Goal: Task Accomplishment & Management: Manage account settings

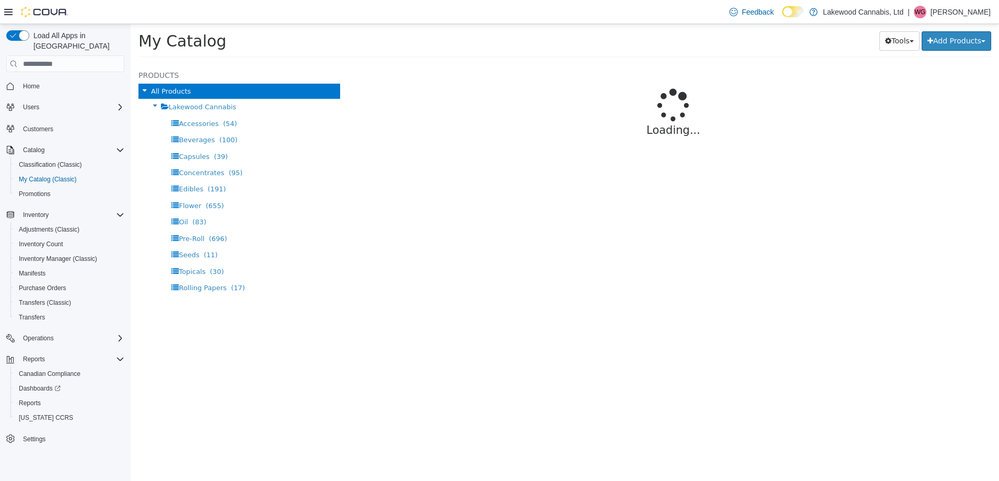
select select "**********"
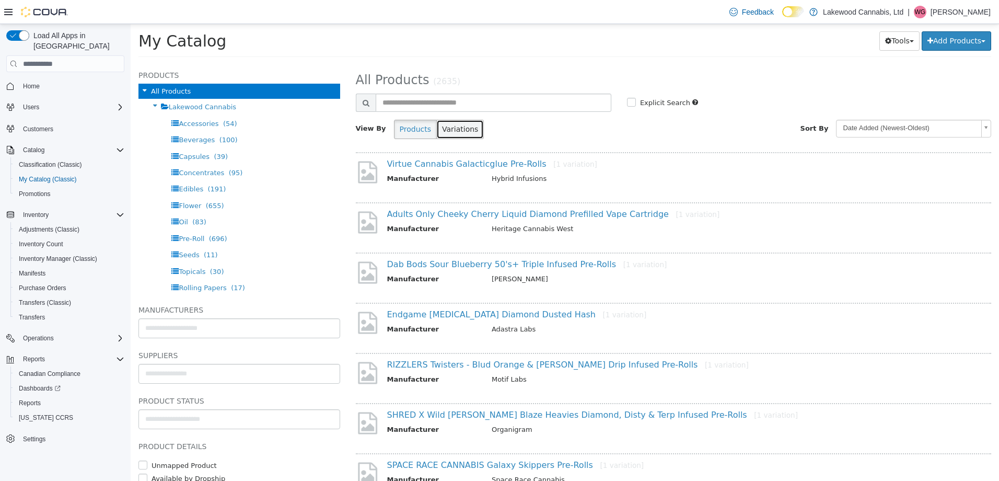
click at [444, 127] on button "Variations" at bounding box center [460, 129] width 48 height 19
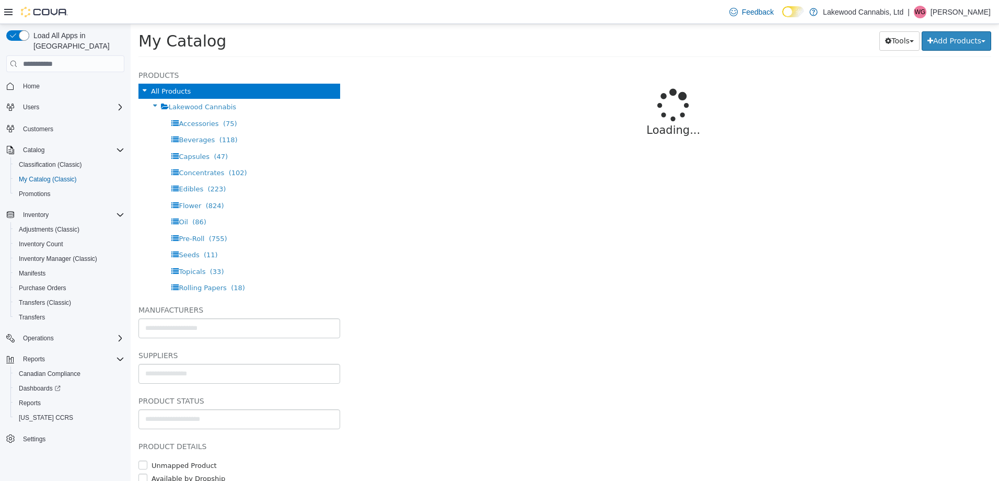
select select "**********"
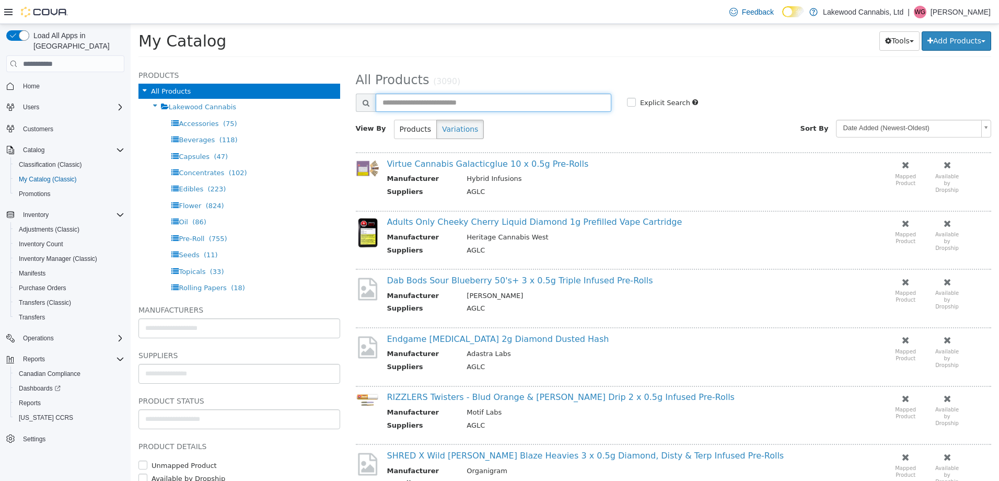
click at [458, 98] on input "text" at bounding box center [494, 103] width 236 height 18
type input "**********"
select select "**********"
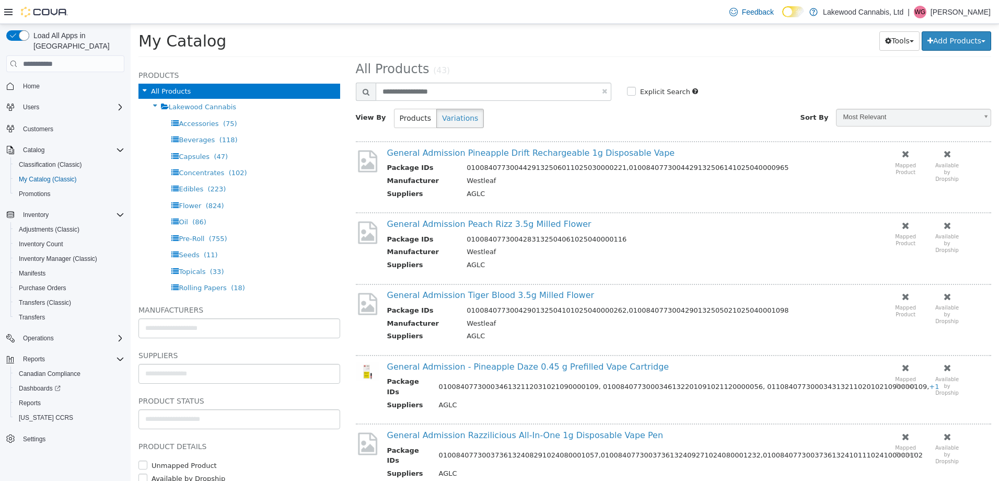
scroll to position [13, 0]
click at [446, 121] on button "Variations" at bounding box center [460, 116] width 48 height 19
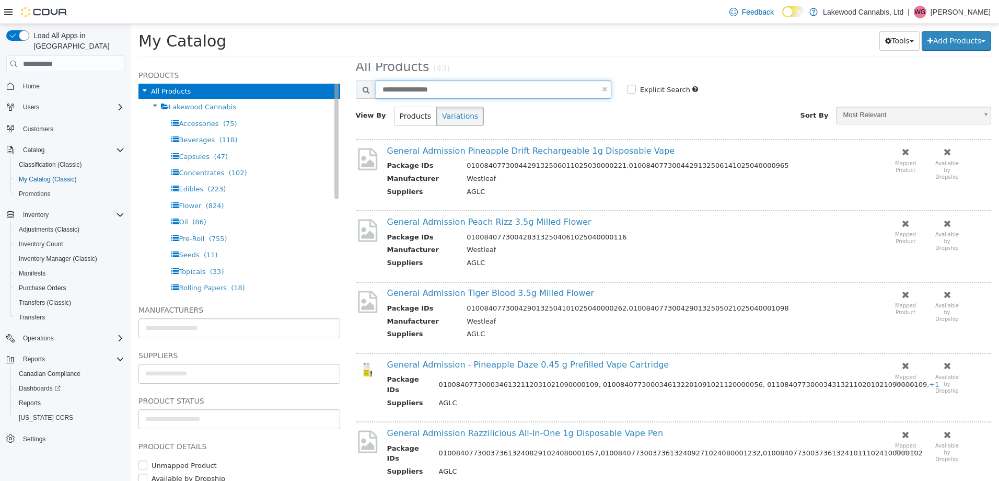
drag, startPoint x: 454, startPoint y: 91, endPoint x: 299, endPoint y: 95, distance: 155.2
click at [299, 64] on div "**********" at bounding box center [565, 64] width 868 height 0
type input "**********"
select select "**********"
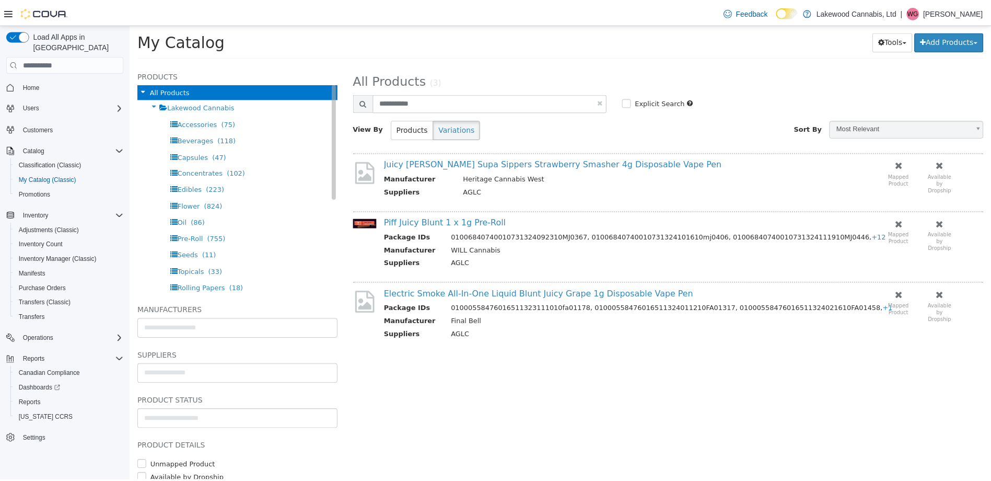
scroll to position [0, 0]
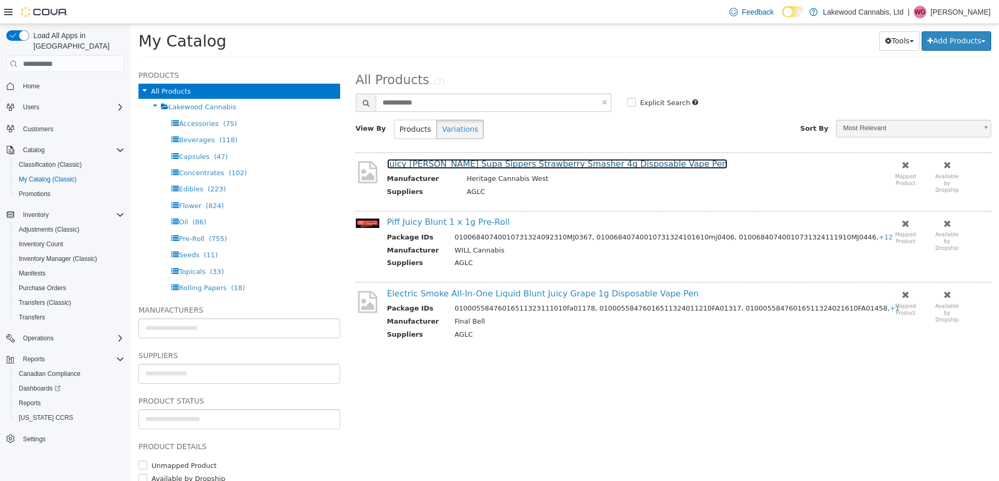
click at [490, 160] on link "Juicy [PERSON_NAME] Supa Sippers Strawberry Smasher 4g Disposable Vape Pen" at bounding box center [557, 164] width 340 height 10
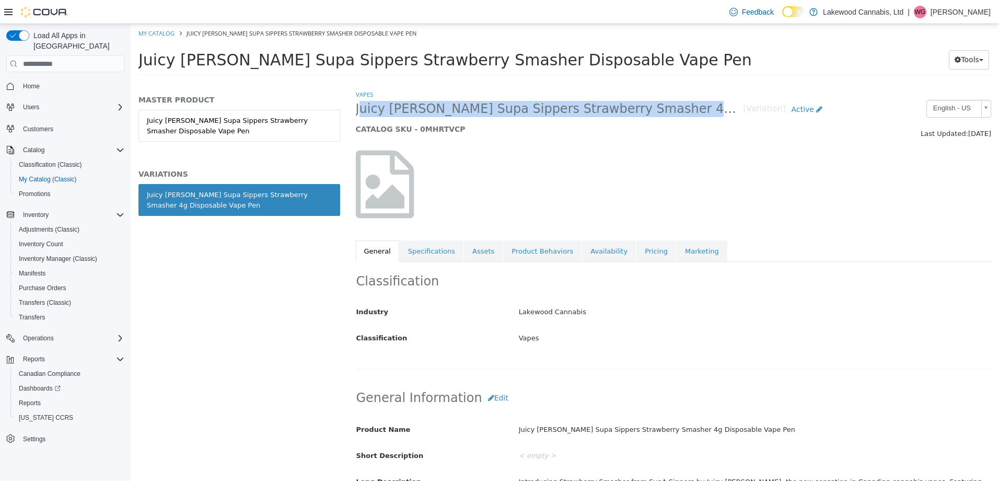
drag, startPoint x: 742, startPoint y: 110, endPoint x: 355, endPoint y: 111, distance: 387.7
click at [355, 111] on div "Juicy [PERSON_NAME] Supa Sippers Strawberry Smasher 4g Disposable Vape Pen [Var…" at bounding box center [592, 120] width 489 height 40
copy span "Juicy [PERSON_NAME] Supa Sippers Strawberry Smasher 4g Disposable Vape Pen"
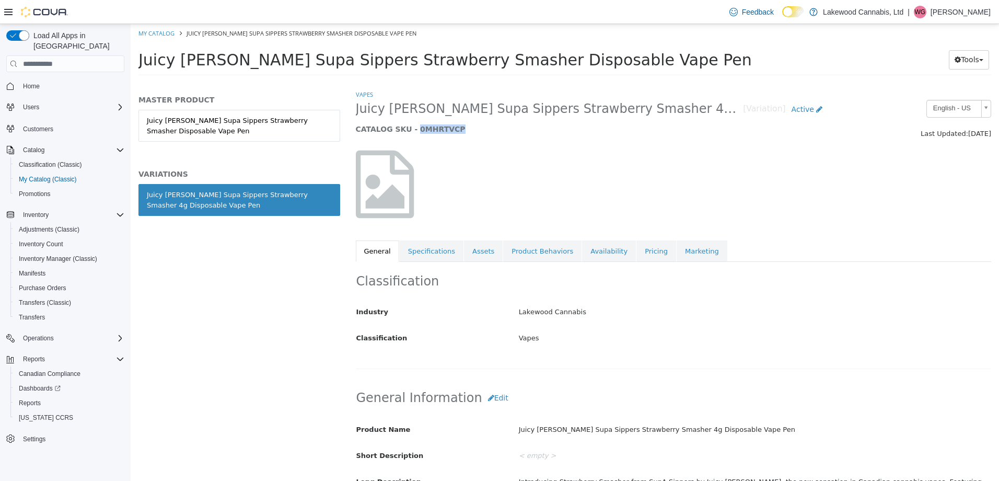
drag, startPoint x: 449, startPoint y: 131, endPoint x: 411, endPoint y: 138, distance: 38.9
click at [411, 138] on div "Juicy [PERSON_NAME] Supa Sippers Strawberry Smasher 4g Disposable Vape Pen [Var…" at bounding box center [592, 120] width 489 height 40
copy h5 "0MHRTVCP"
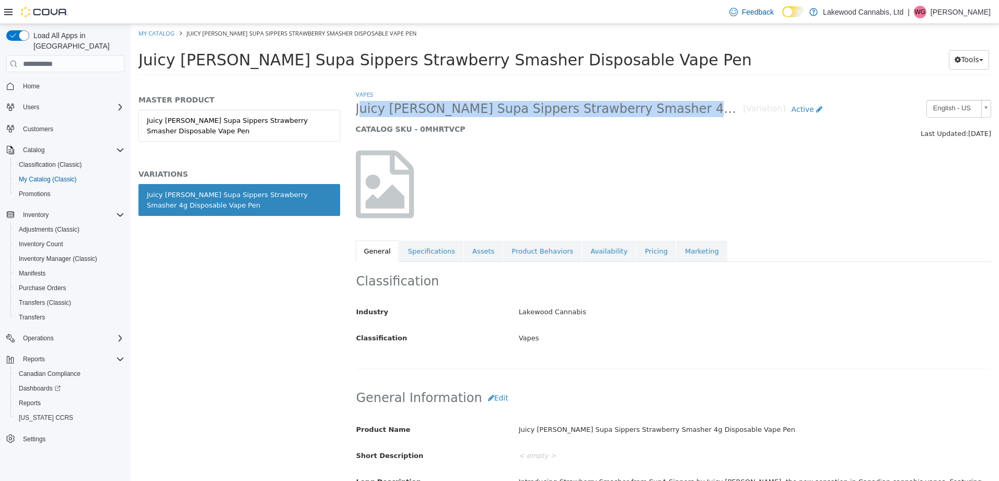
drag, startPoint x: 742, startPoint y: 109, endPoint x: 356, endPoint y: 114, distance: 386.1
click at [356, 114] on h2 "Juicy [PERSON_NAME] Supa Sippers Strawberry Smasher 4g Disposable Vape Pen [Var…" at bounding box center [592, 109] width 473 height 19
copy span "Juicy [PERSON_NAME] Supa Sippers Strawberry Smasher 4g Disposable Vape Pen"
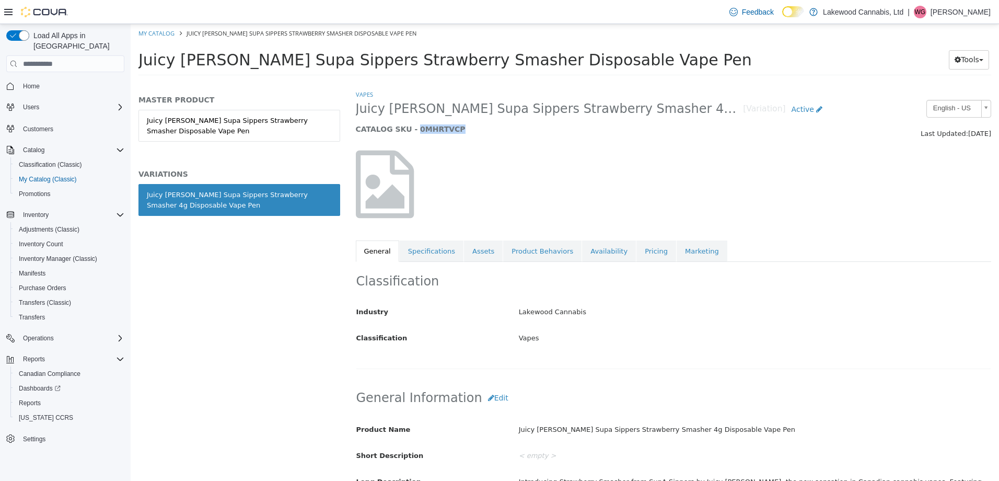
drag, startPoint x: 447, startPoint y: 129, endPoint x: 410, endPoint y: 134, distance: 37.9
click at [410, 134] on h5 "CATALOG SKU - 0MHRTVCP" at bounding box center [592, 128] width 473 height 9
copy h5 "0MHRTVCP"
drag, startPoint x: 41, startPoint y: 119, endPoint x: 67, endPoint y: 121, distance: 26.2
click at [41, 125] on span "Customers" at bounding box center [38, 129] width 30 height 8
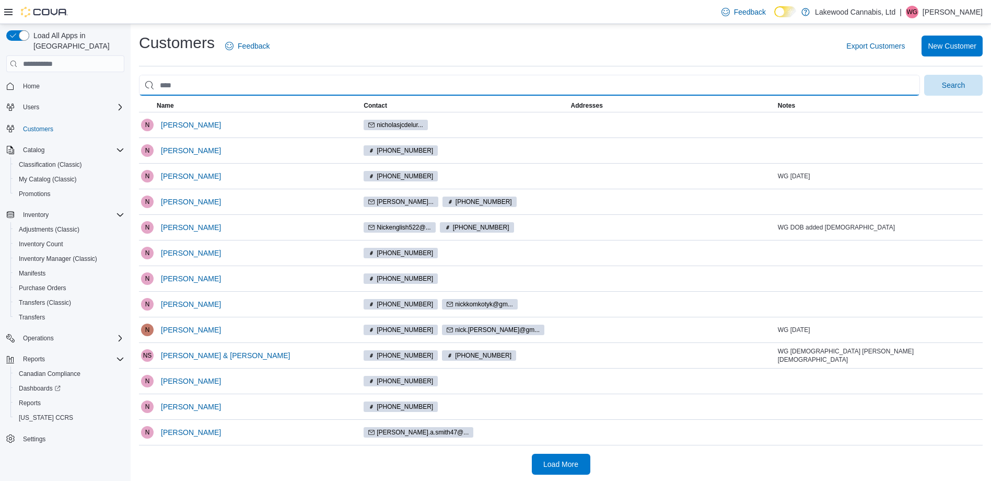
click at [196, 88] on input "search" at bounding box center [529, 85] width 781 height 21
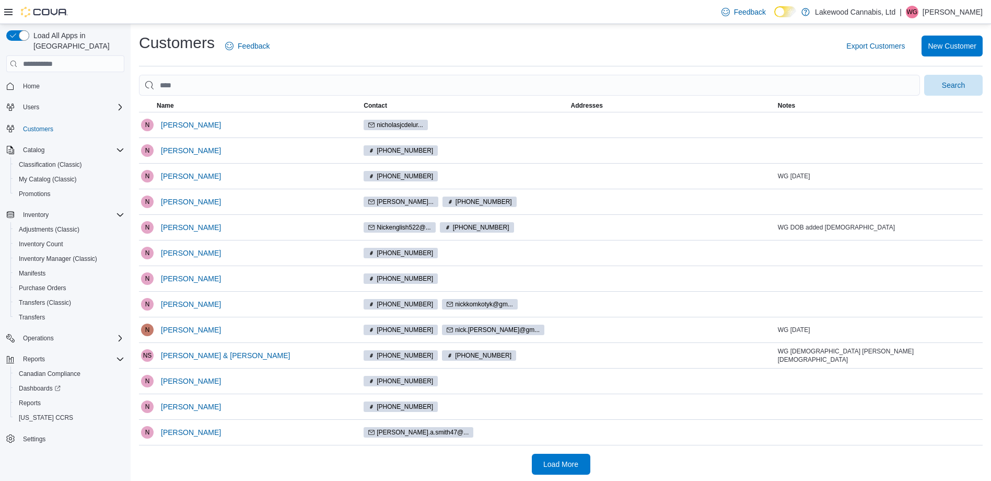
click at [355, 60] on div "Customers Feedback Export Customers New Customer" at bounding box center [561, 49] width 844 height 34
click at [170, 227] on span "[PERSON_NAME]" at bounding box center [191, 227] width 60 height 10
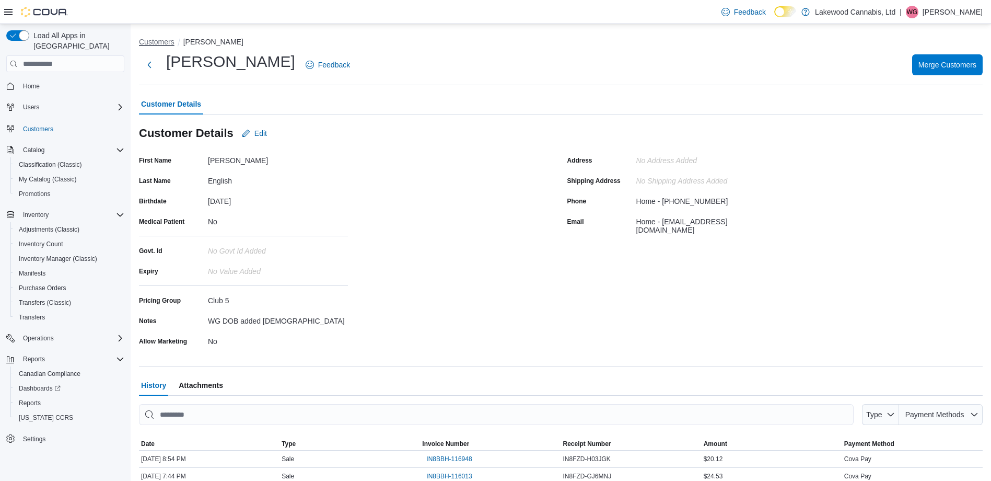
click at [159, 41] on button "Customers" at bounding box center [157, 42] width 36 height 8
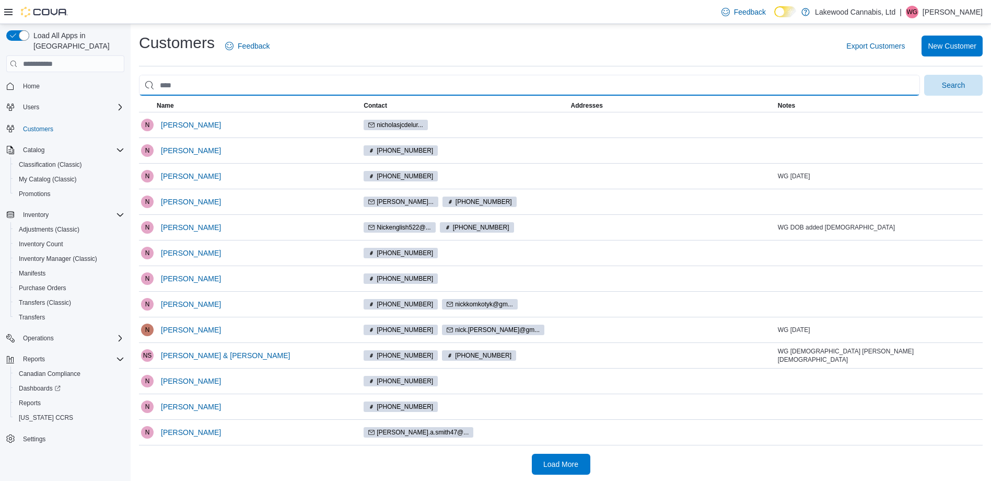
click at [184, 84] on input "search" at bounding box center [529, 85] width 781 height 21
type input "*****"
click at [924, 75] on button "Search" at bounding box center [953, 85] width 59 height 21
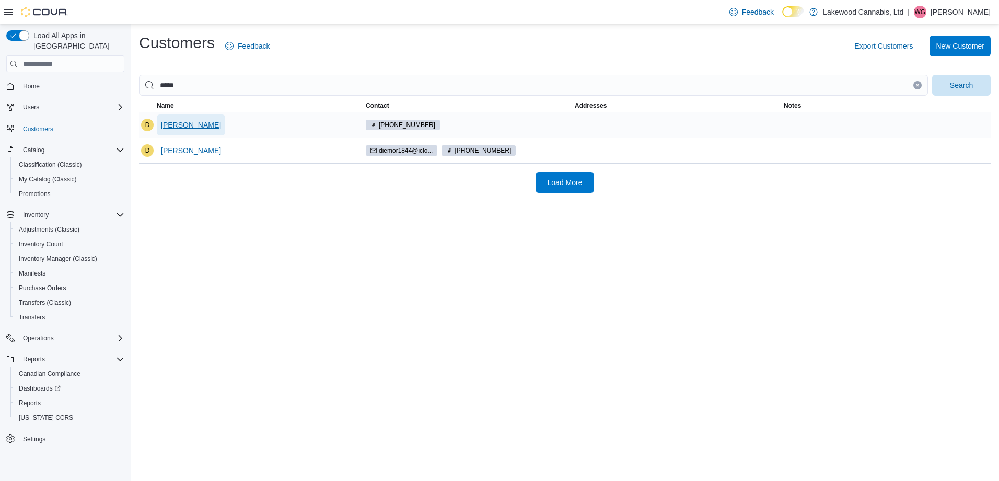
click at [184, 126] on span "[PERSON_NAME]" at bounding box center [191, 125] width 60 height 10
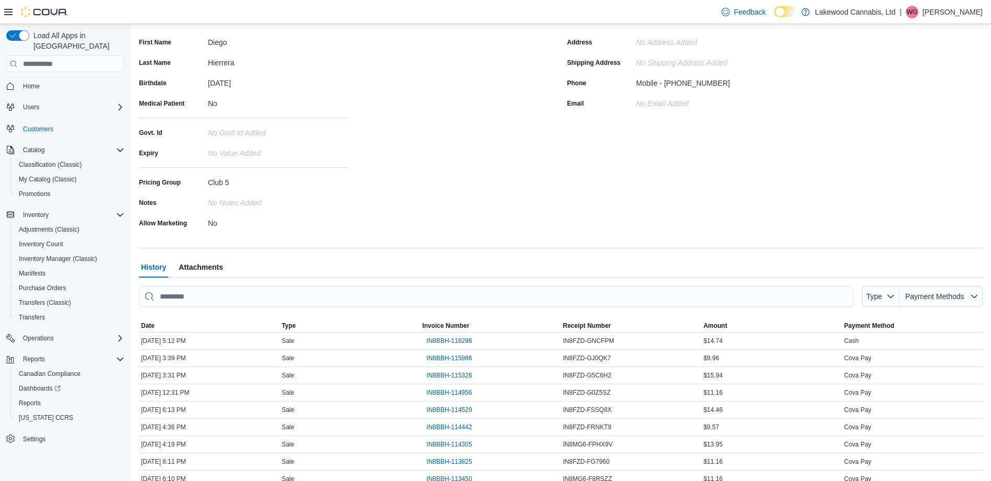
scroll to position [176, 0]
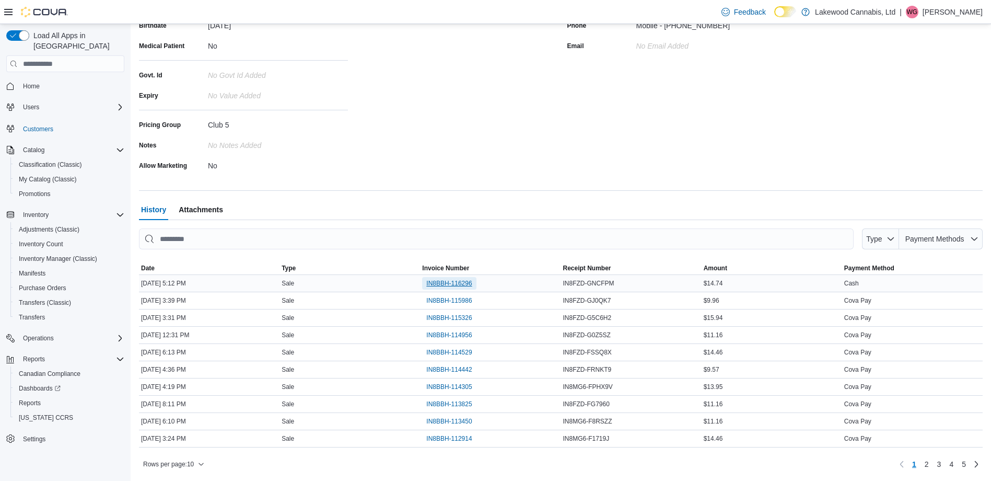
click at [471, 284] on span "IN8BBH-116296" at bounding box center [448, 283] width 45 height 8
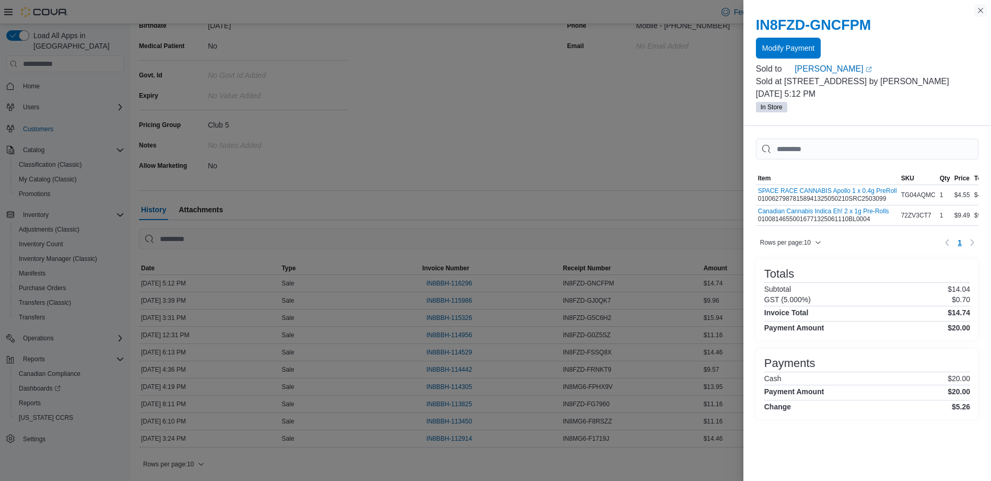
drag, startPoint x: 982, startPoint y: 8, endPoint x: 954, endPoint y: 21, distance: 31.4
click at [982, 8] on button "Close this dialog" at bounding box center [980, 10] width 13 height 13
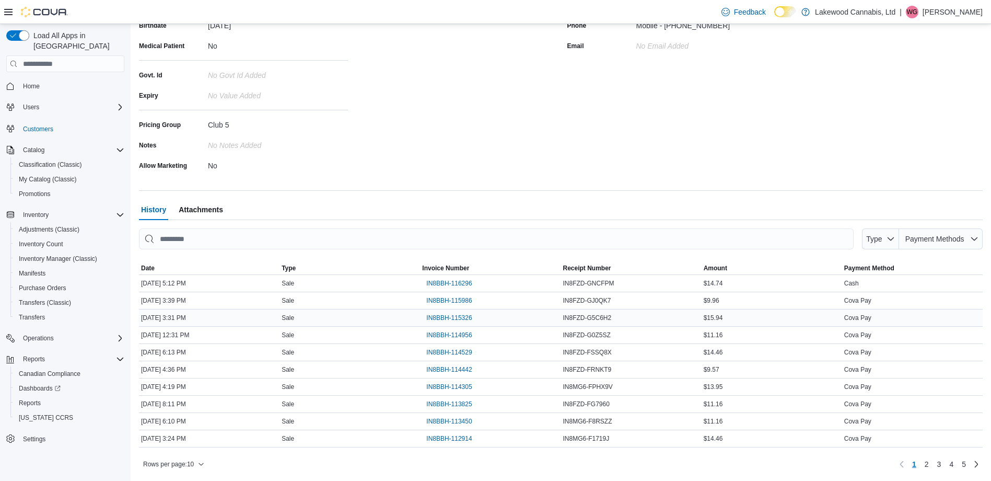
click at [532, 318] on div "IN8BBH-115326" at bounding box center [490, 317] width 141 height 17
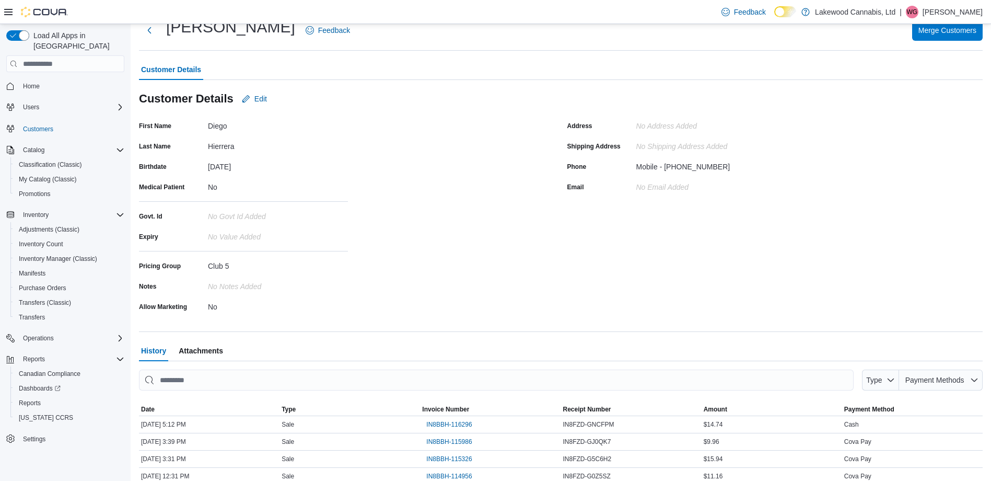
scroll to position [0, 0]
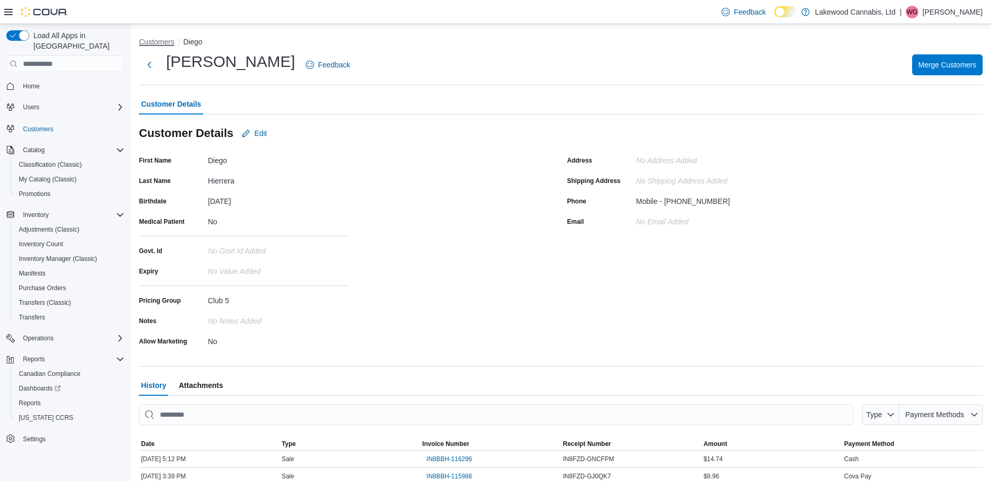
click at [166, 42] on button "Customers" at bounding box center [157, 42] width 36 height 8
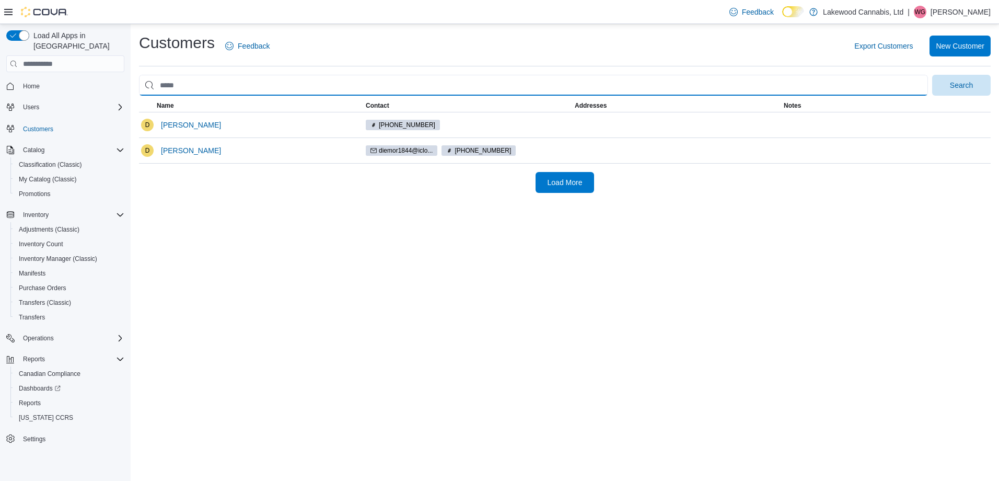
click at [219, 85] on input "search" at bounding box center [533, 85] width 789 height 21
click at [932, 75] on button "Search" at bounding box center [961, 85] width 59 height 21
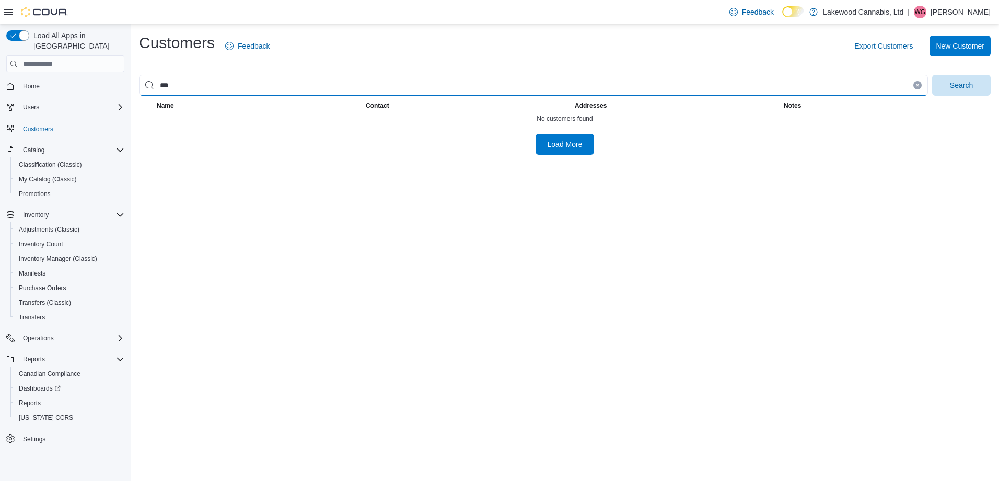
type input "***"
click at [932, 75] on button "Search" at bounding box center [961, 85] width 59 height 21
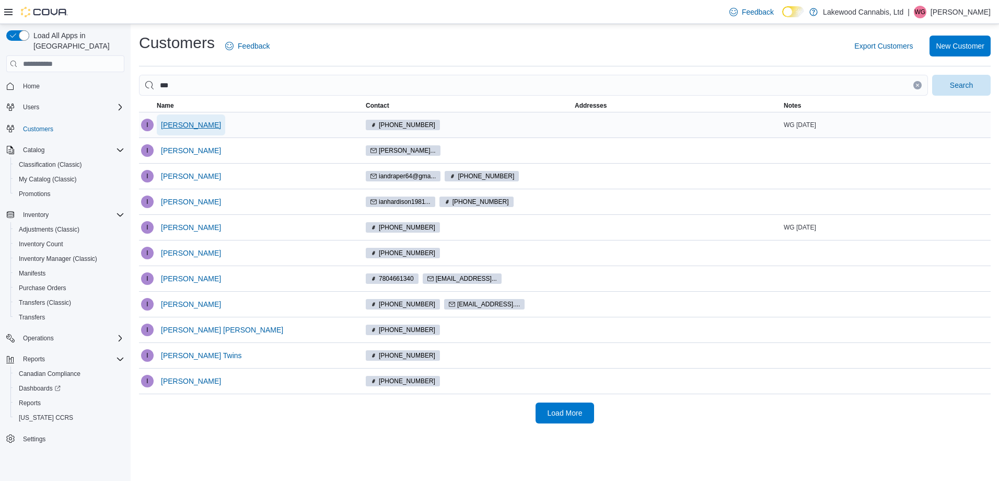
click at [176, 126] on span "[PERSON_NAME]" at bounding box center [191, 125] width 60 height 10
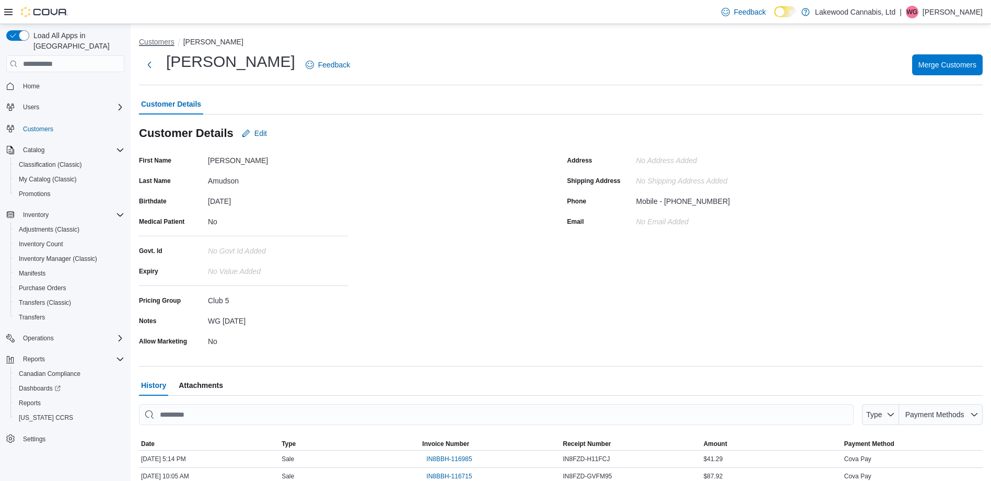
click at [159, 42] on button "Customers" at bounding box center [157, 42] width 36 height 8
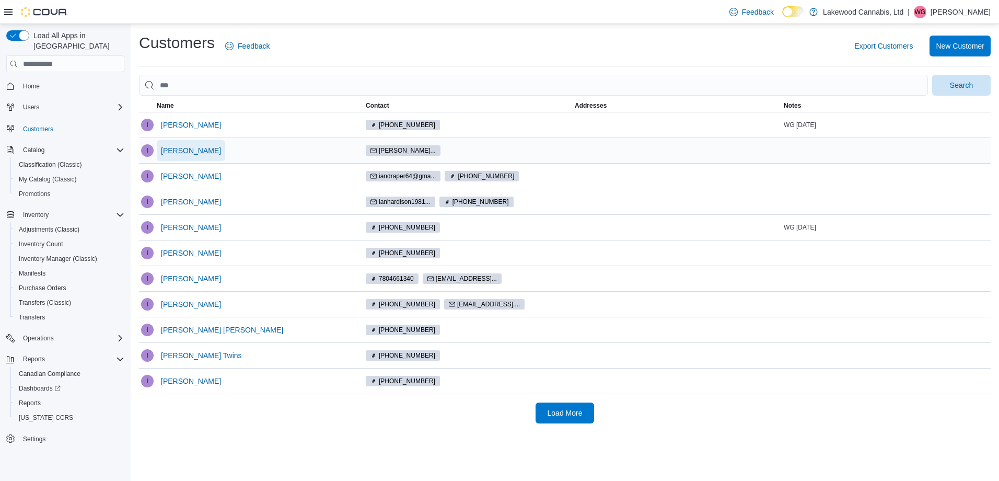
click at [196, 150] on span "[PERSON_NAME]" at bounding box center [191, 150] width 60 height 10
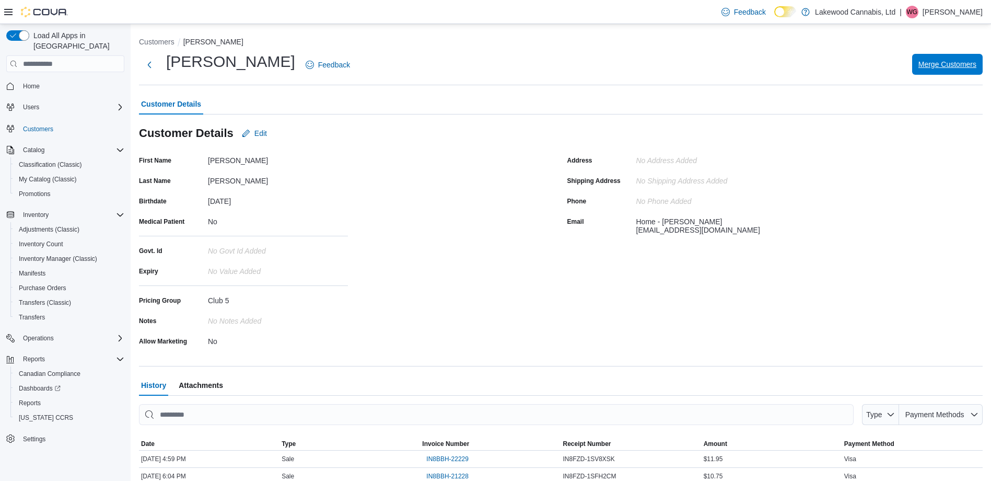
click at [964, 60] on span "Merge Customers" at bounding box center [948, 64] width 58 height 10
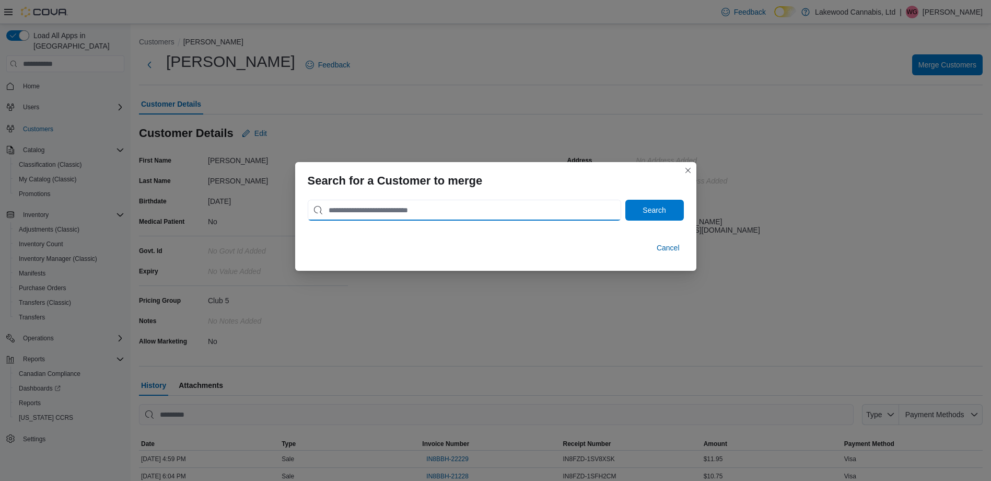
click at [517, 213] on input "search" at bounding box center [464, 210] width 313 height 21
type input "***"
click at [653, 212] on span "Search" at bounding box center [654, 209] width 23 height 10
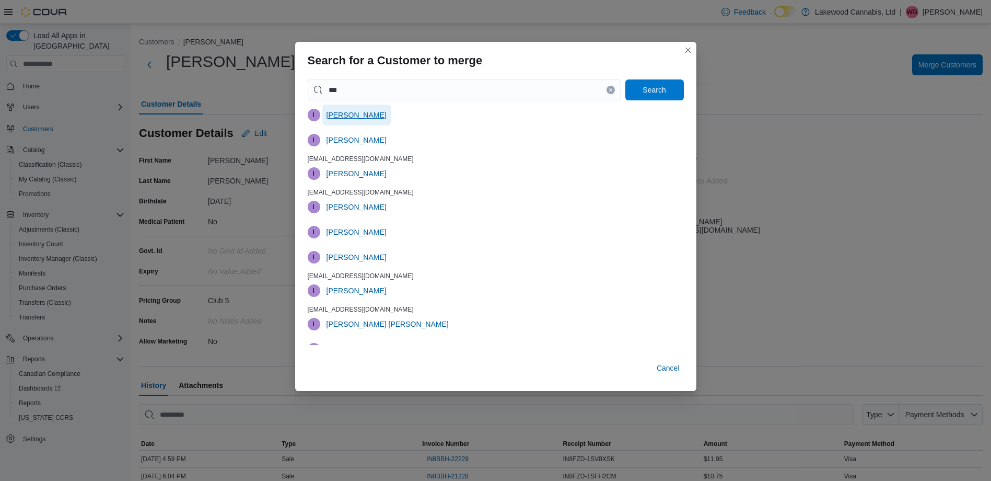
click at [345, 112] on span "[PERSON_NAME]" at bounding box center [357, 115] width 60 height 10
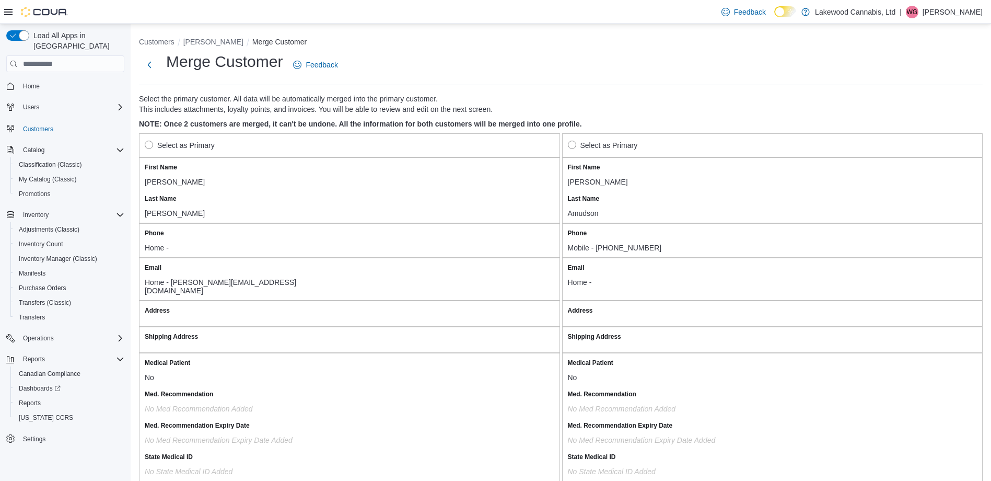
click at [148, 145] on label "Select as Primary" at bounding box center [180, 145] width 70 height 13
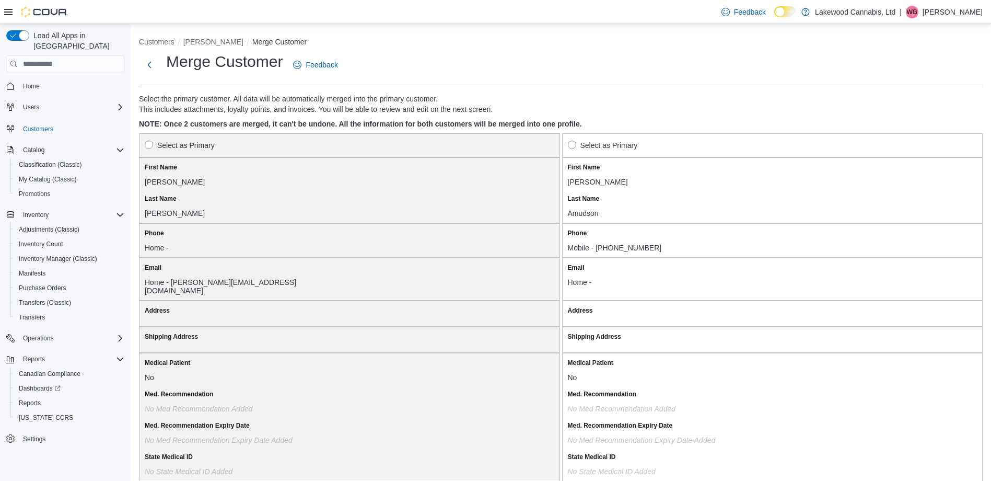
click at [579, 145] on label "Select as Primary" at bounding box center [603, 145] width 70 height 13
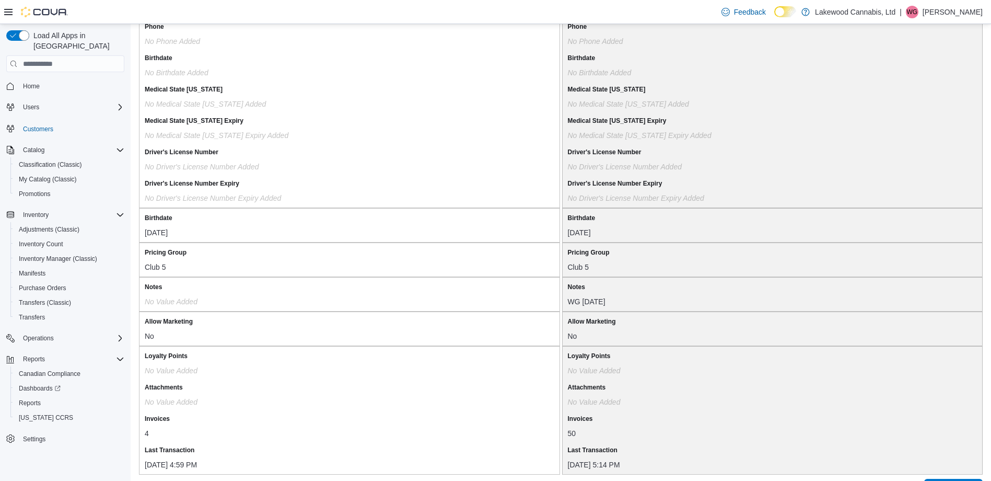
scroll to position [794, 0]
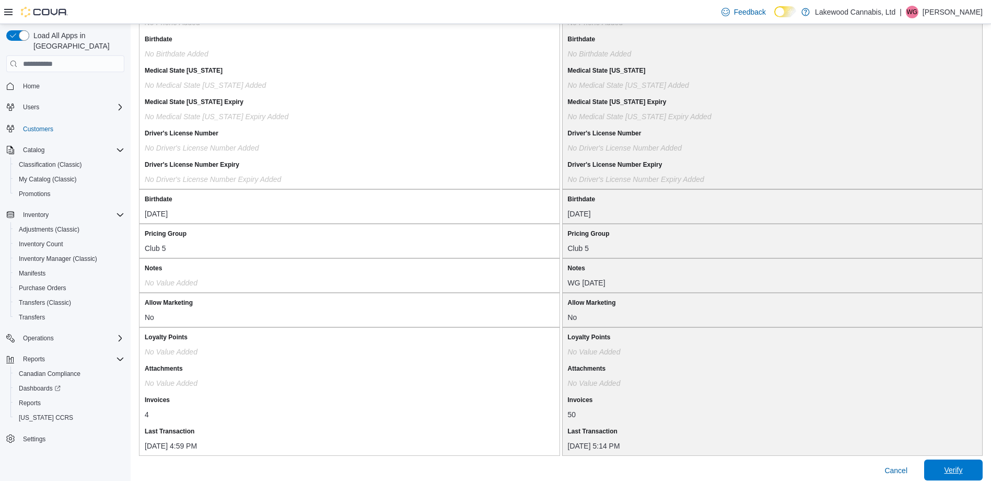
click at [954, 464] on span "Verify" at bounding box center [953, 469] width 18 height 10
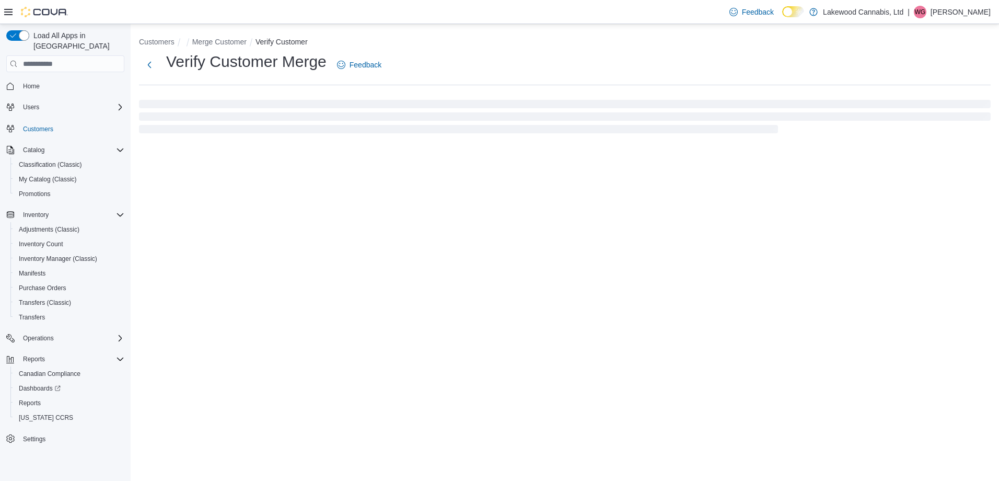
select select "******"
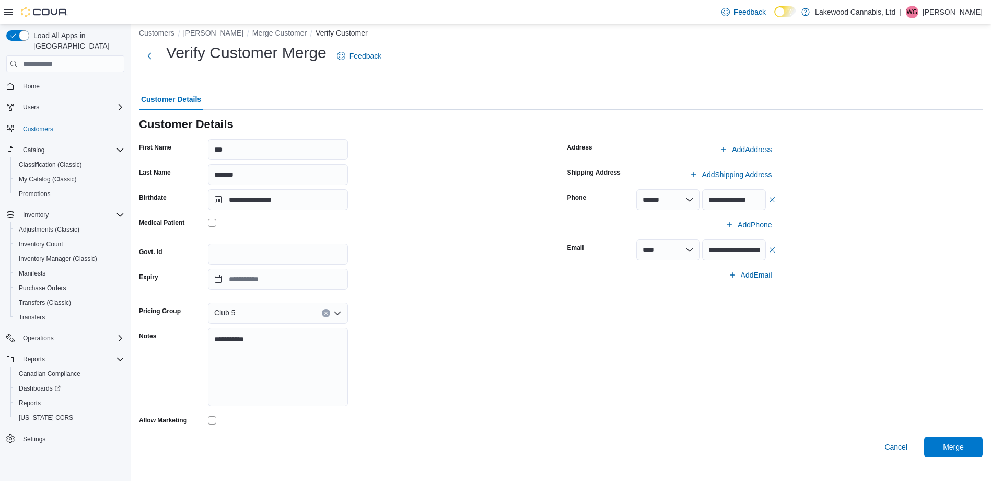
scroll to position [11, 0]
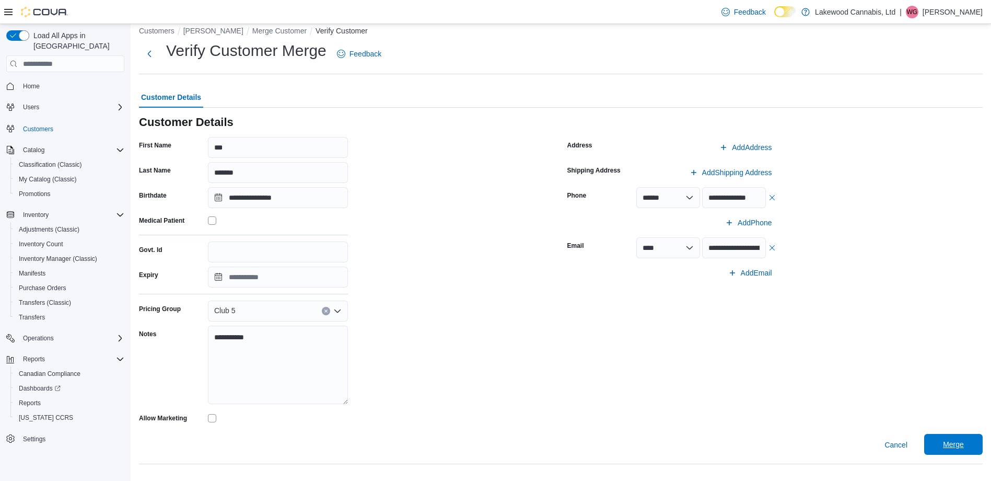
click at [961, 445] on span "Merge" at bounding box center [953, 444] width 21 height 10
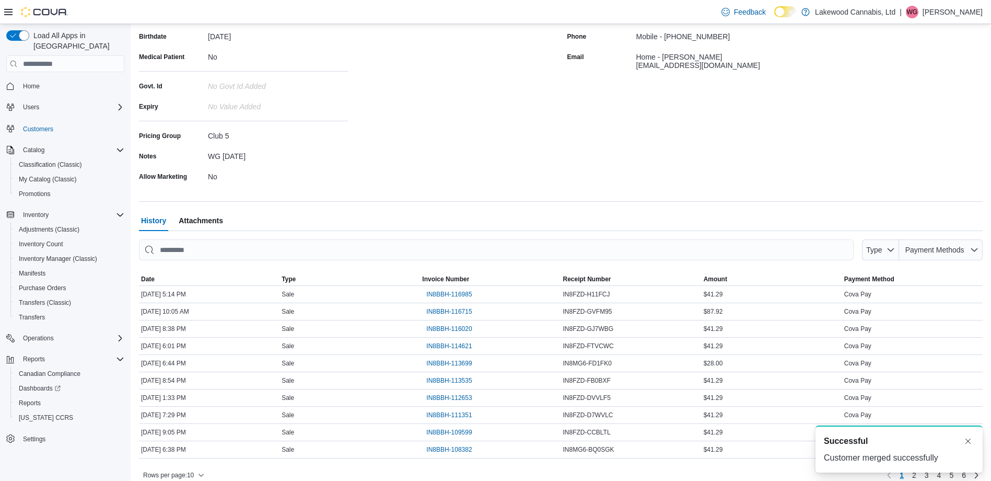
scroll to position [176, 0]
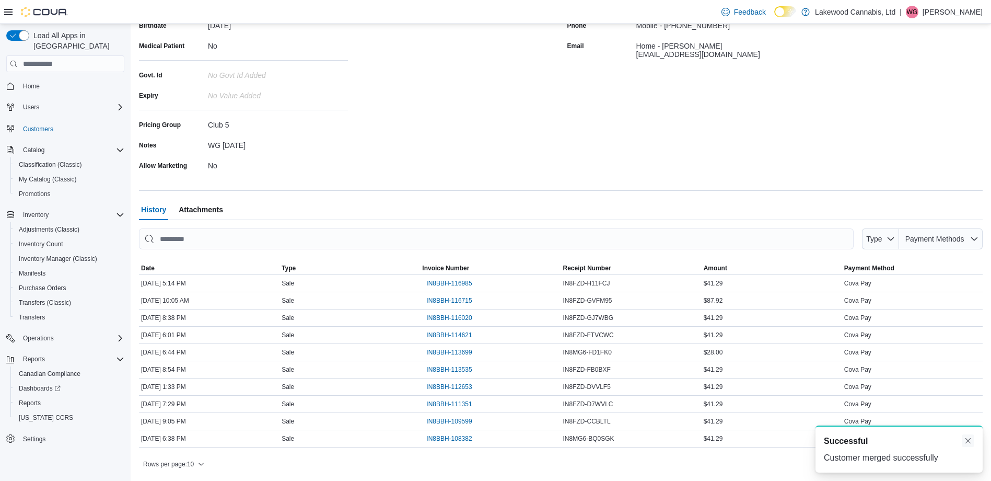
click at [967, 442] on button "Dismiss toast" at bounding box center [968, 440] width 13 height 13
click at [966, 467] on span "6" at bounding box center [964, 464] width 4 height 10
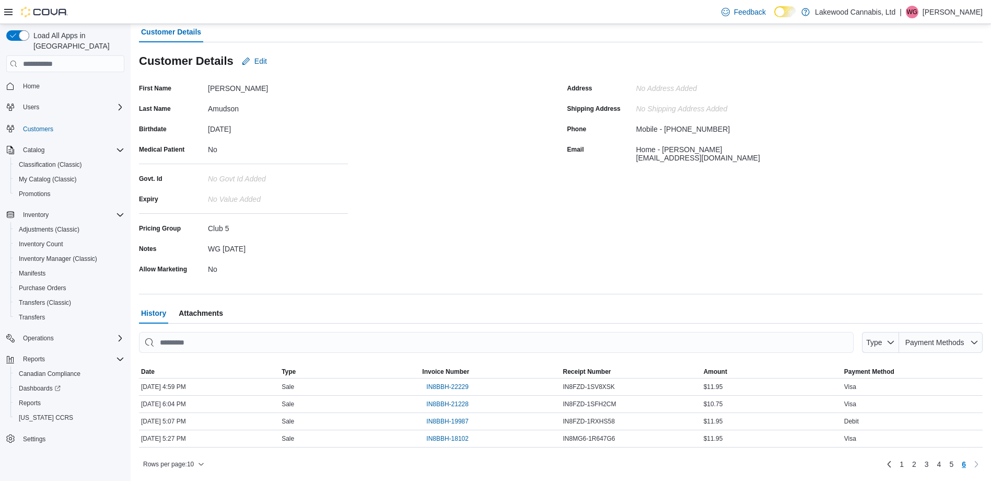
scroll to position [72, 0]
click at [958, 468] on link "5" at bounding box center [951, 464] width 13 height 17
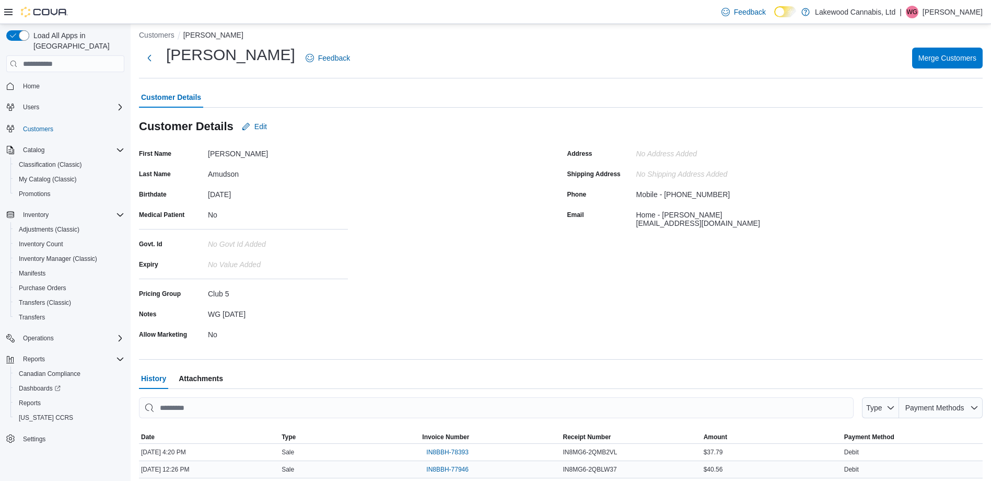
scroll to position [0, 0]
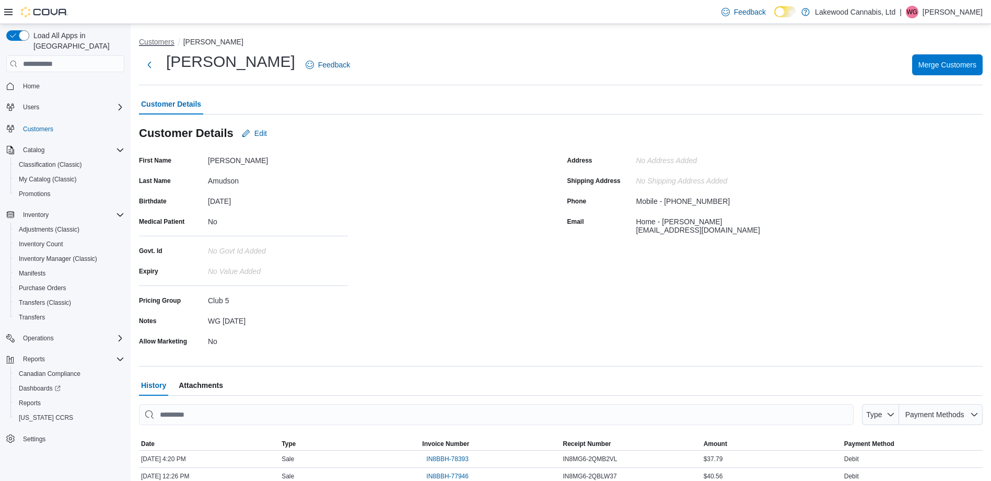
click at [147, 42] on button "Customers" at bounding box center [157, 42] width 36 height 8
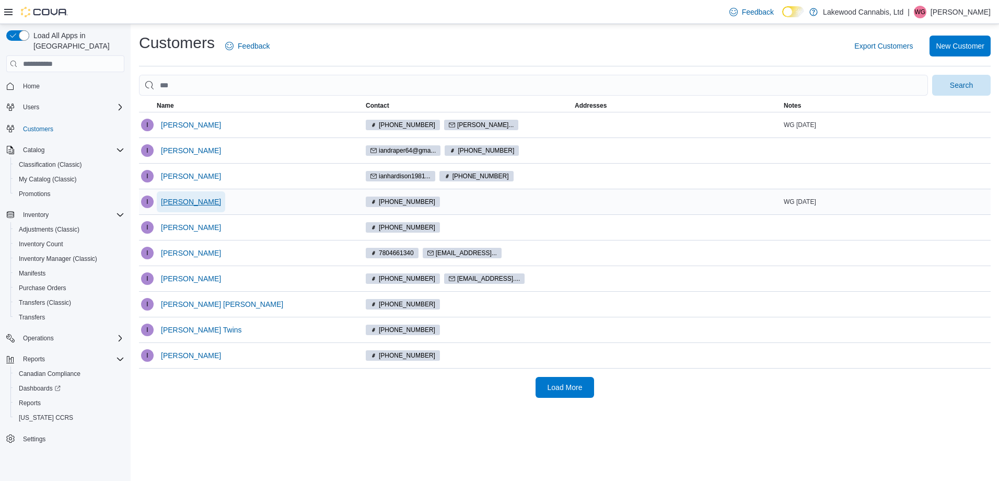
click at [178, 199] on span "[PERSON_NAME]" at bounding box center [191, 201] width 60 height 10
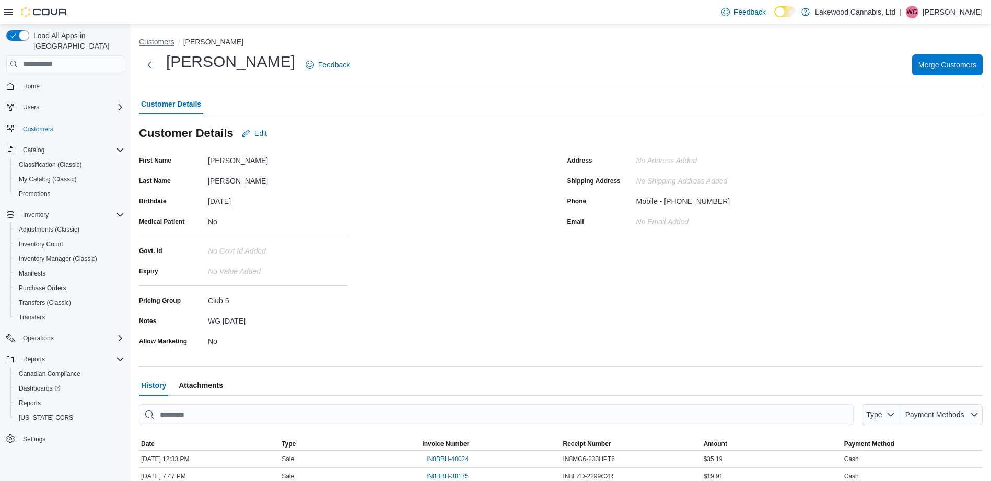
click at [152, 43] on button "Customers" at bounding box center [157, 42] width 36 height 8
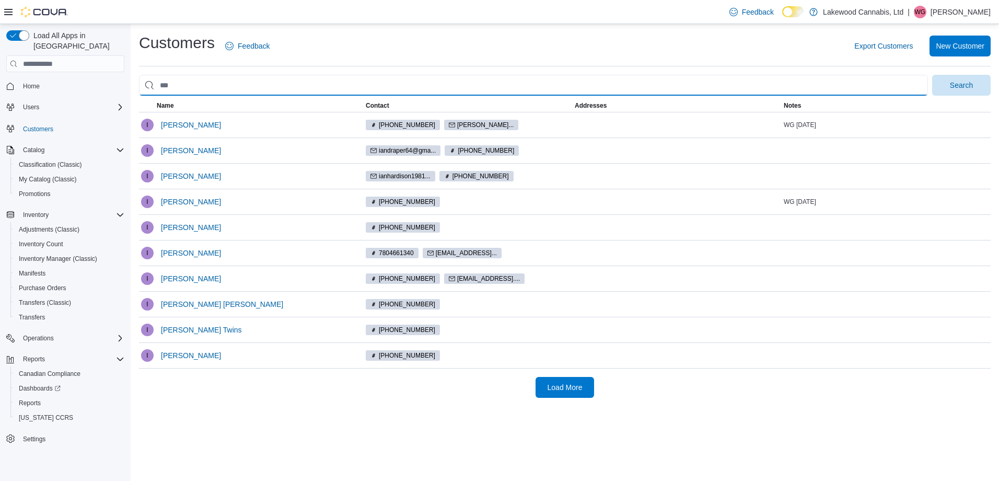
drag, startPoint x: 182, startPoint y: 89, endPoint x: 146, endPoint y: 87, distance: 36.6
click at [146, 87] on input "search" at bounding box center [533, 85] width 789 height 21
type input "******"
click at [932, 75] on button "Search" at bounding box center [961, 85] width 59 height 21
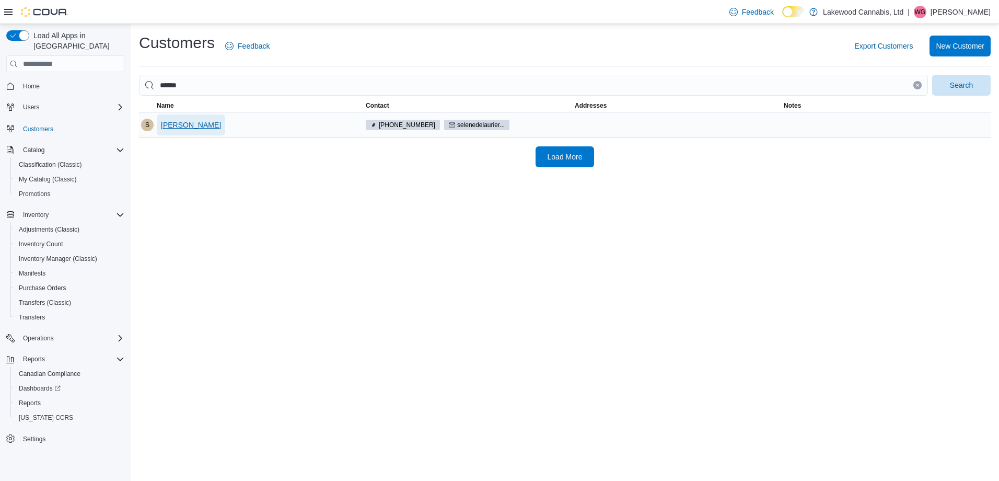
click at [173, 127] on span "[PERSON_NAME]" at bounding box center [191, 125] width 60 height 10
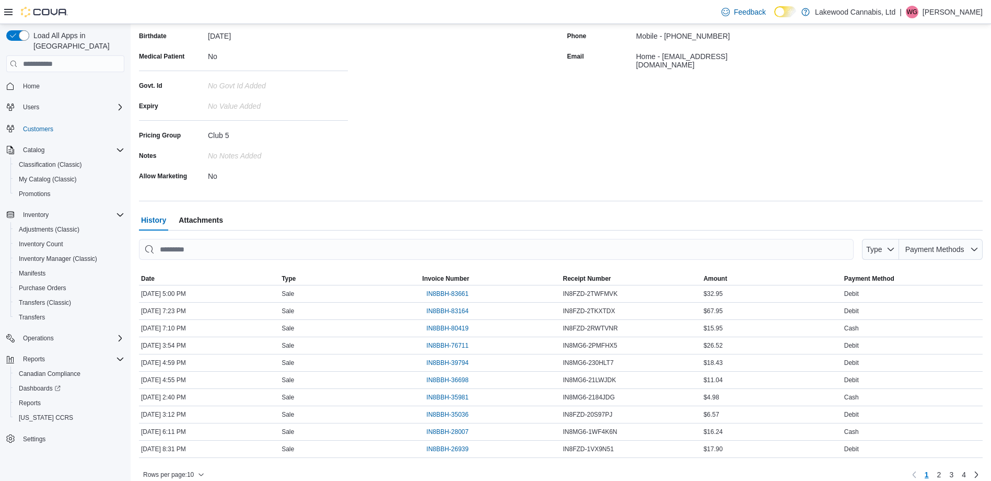
scroll to position [176, 0]
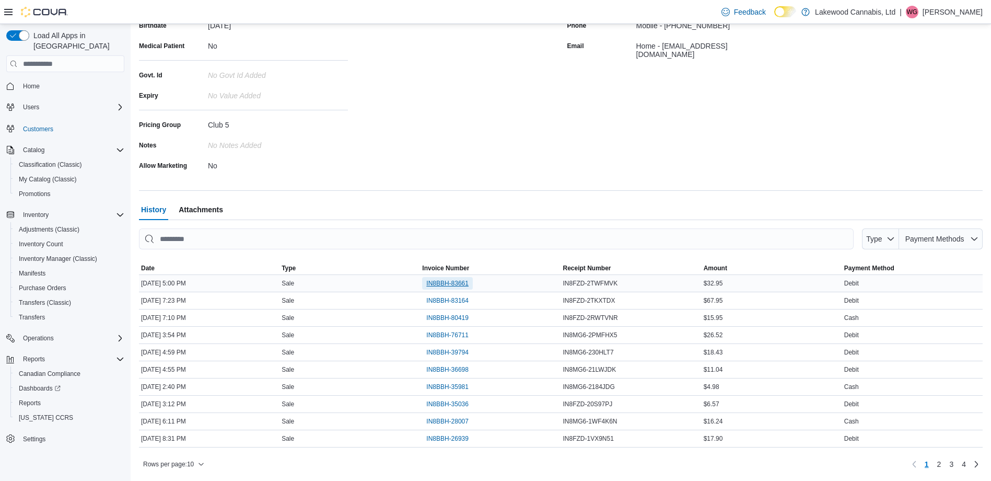
click at [442, 282] on span "IN8BBH-83661" at bounding box center [447, 283] width 42 height 8
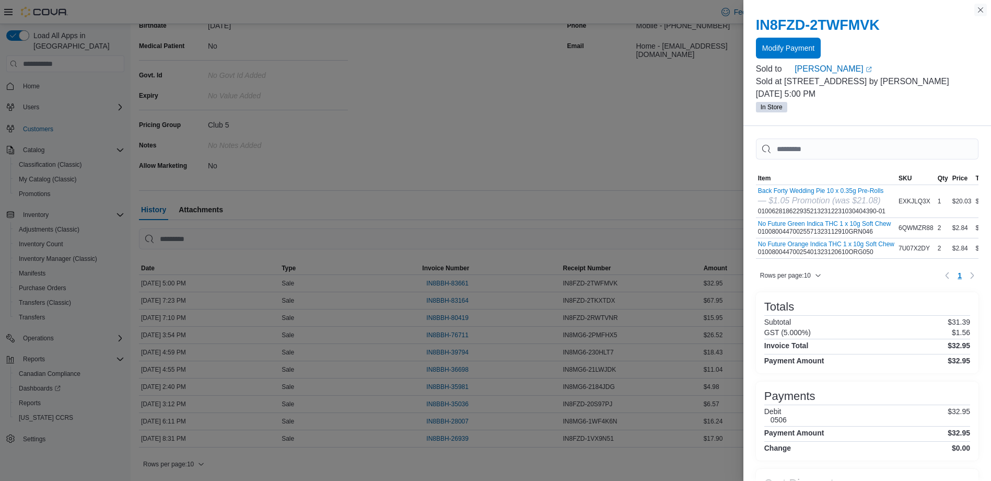
click at [978, 9] on button "Close this dialog" at bounding box center [980, 10] width 13 height 13
